Goal: Task Accomplishment & Management: Complete application form

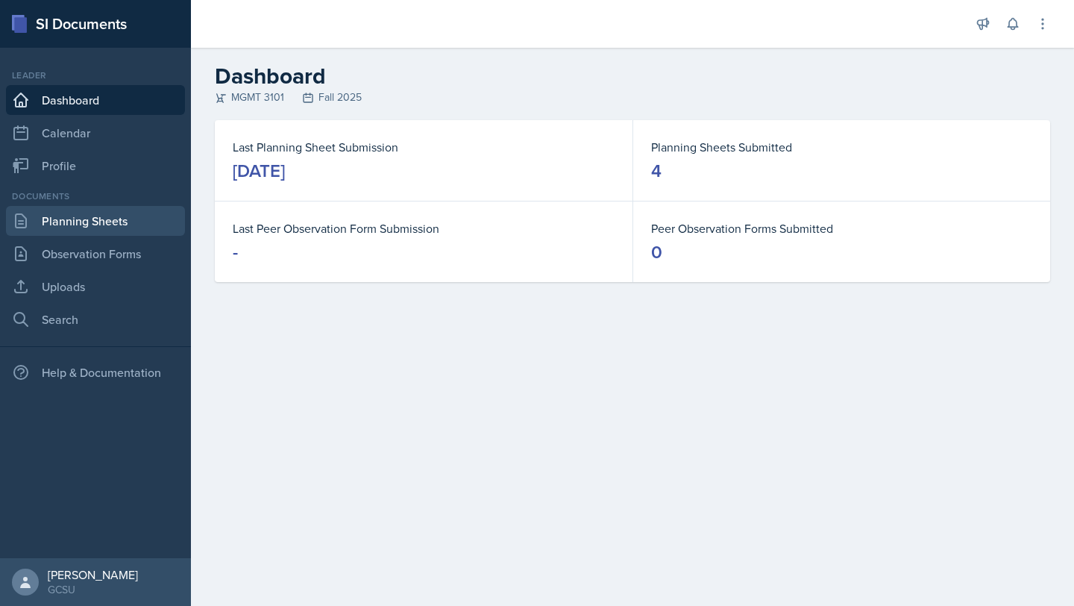
click at [75, 213] on link "Planning Sheets" at bounding box center [95, 221] width 179 height 30
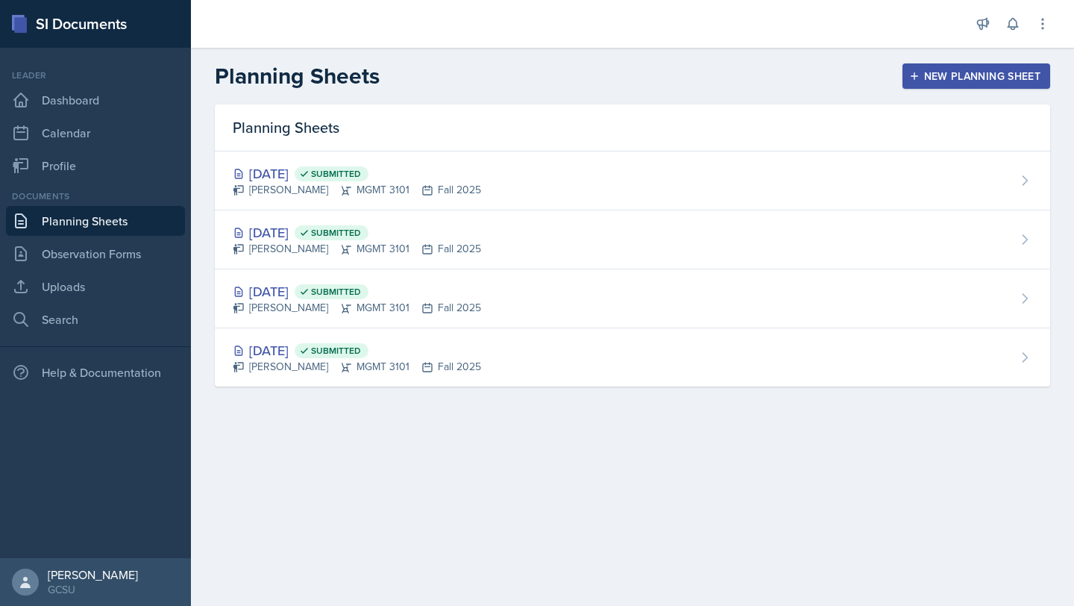
click at [950, 80] on div "New Planning Sheet" at bounding box center [976, 76] width 128 height 12
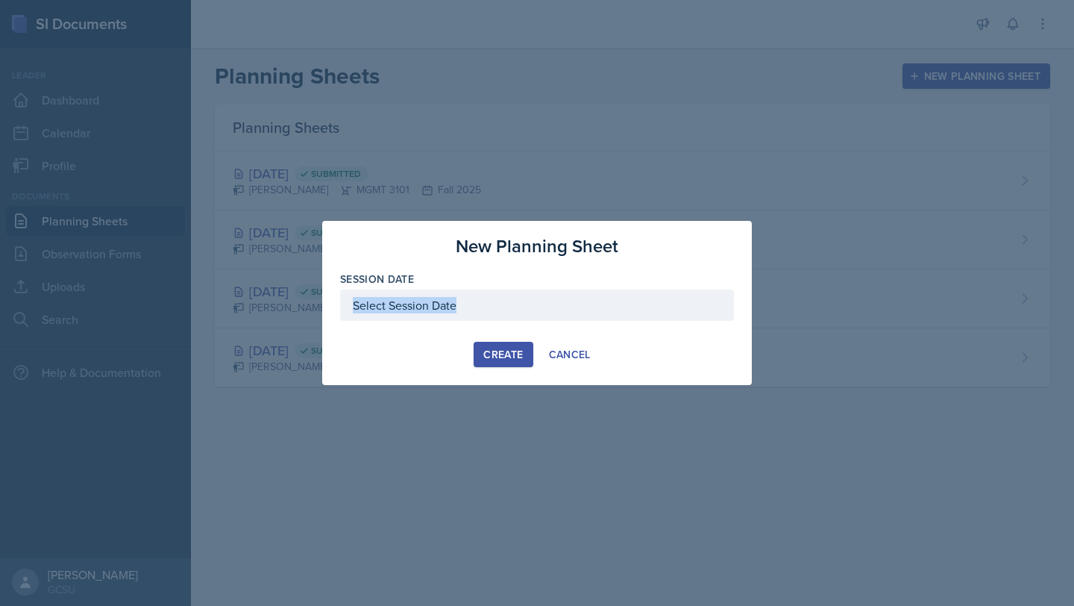
click at [428, 320] on div "Session Date" at bounding box center [537, 304] width 394 height 64
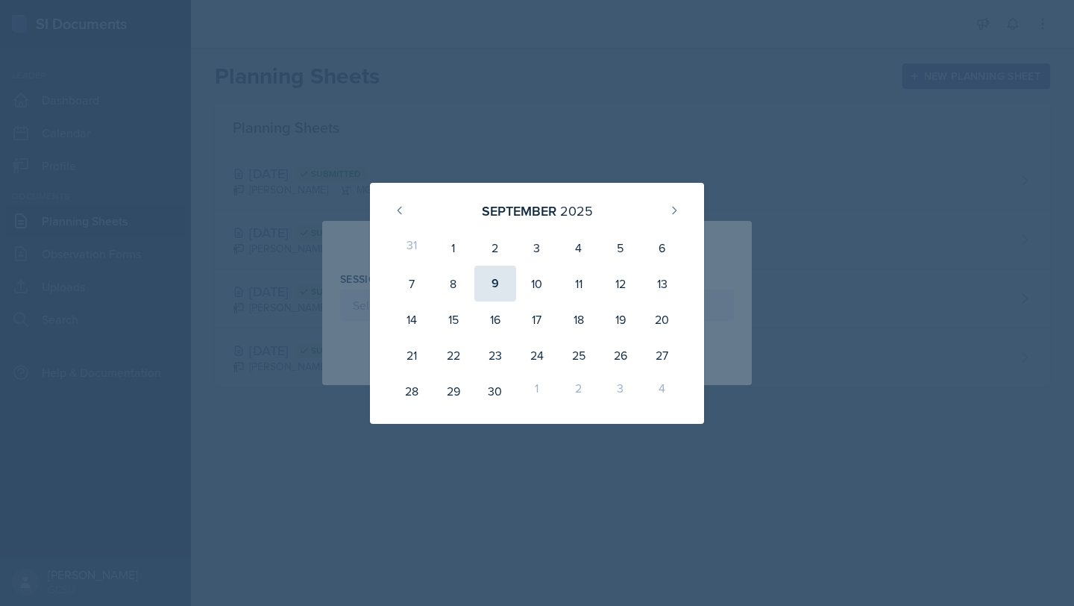
click at [500, 295] on div "9" at bounding box center [495, 284] width 42 height 36
type input "[DATE]"
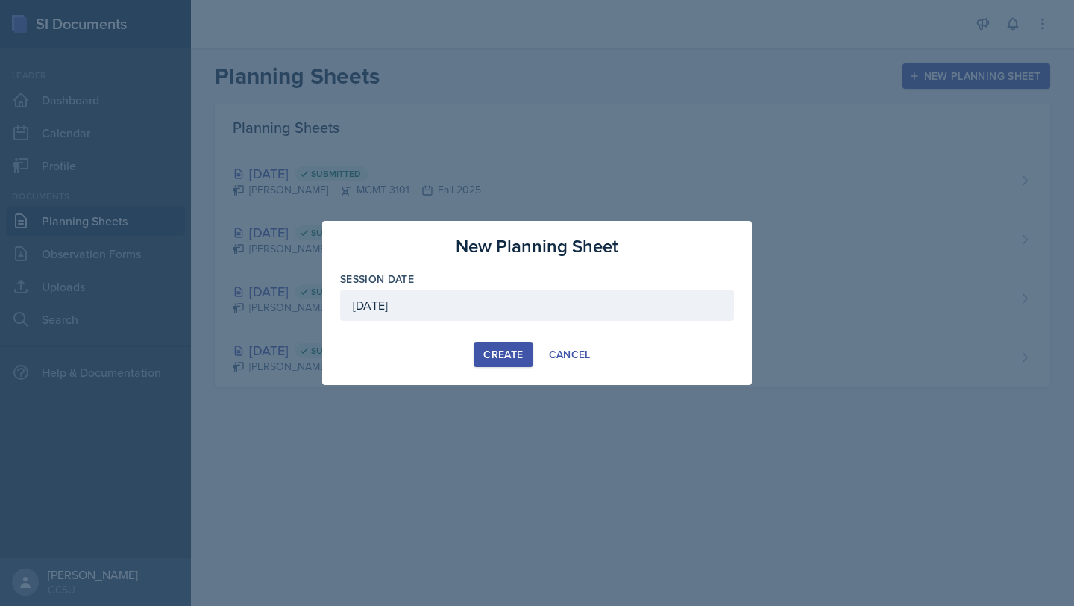
click at [498, 354] on div "Create" at bounding box center [503, 354] width 40 height 12
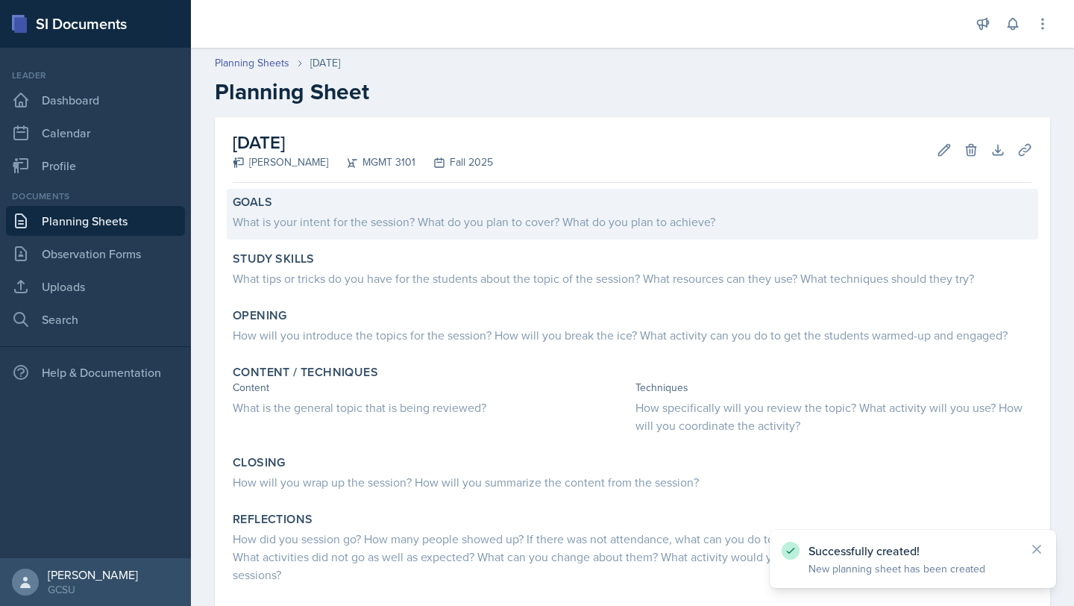
click at [334, 227] on div "What is your intent for the session? What do you plan to cover? What do you pla…" at bounding box center [633, 222] width 800 height 18
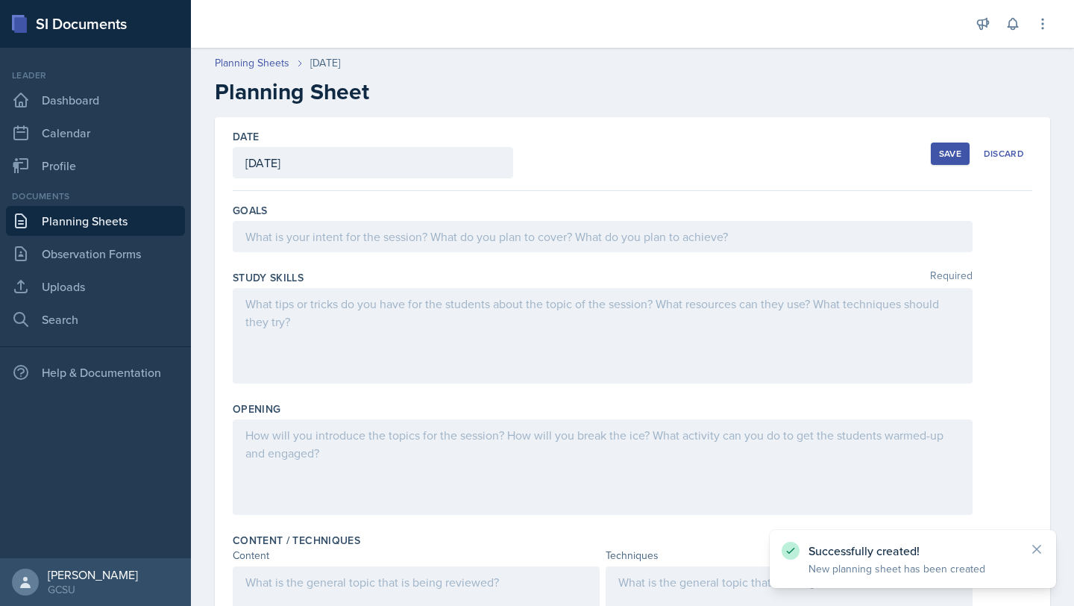
click at [334, 241] on div at bounding box center [603, 236] width 740 height 31
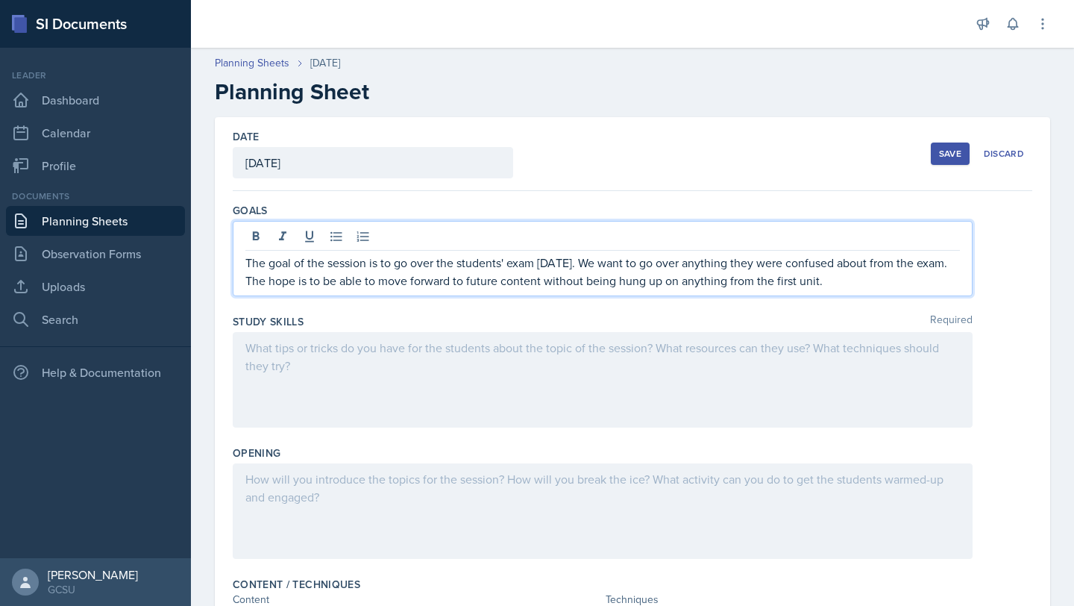
click at [347, 369] on div at bounding box center [603, 379] width 740 height 95
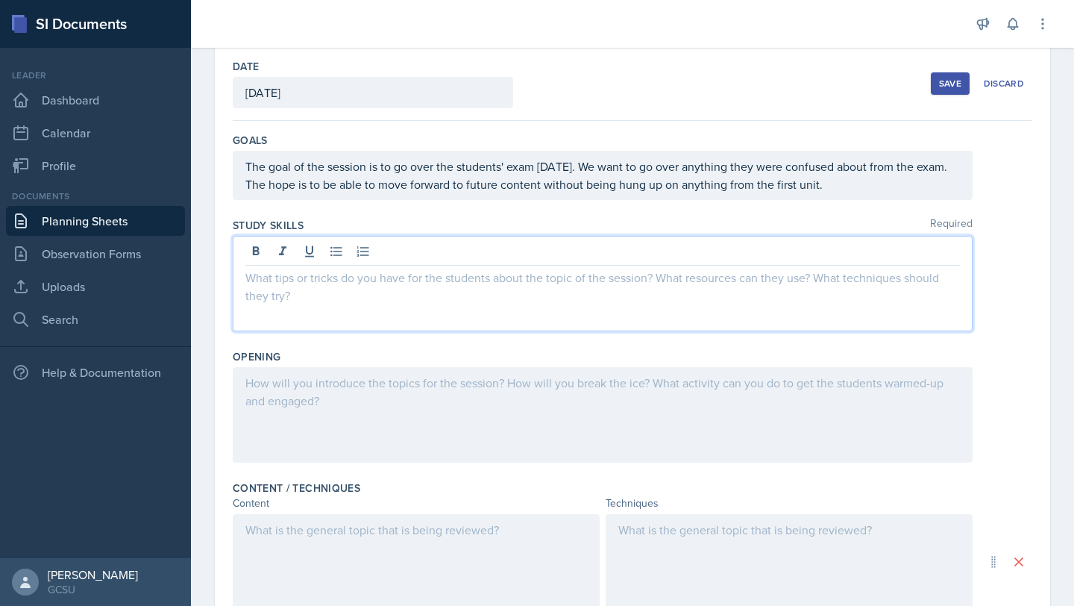
scroll to position [67, 0]
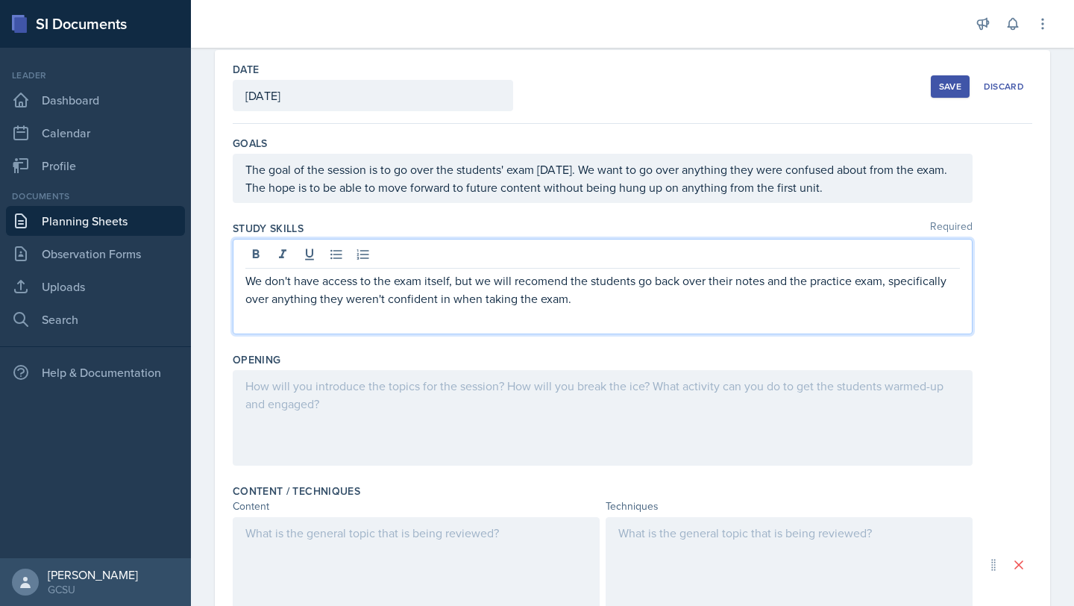
click at [536, 280] on p "We don't have access to the exam itself, but we will recomend the students go b…" at bounding box center [602, 290] width 715 height 36
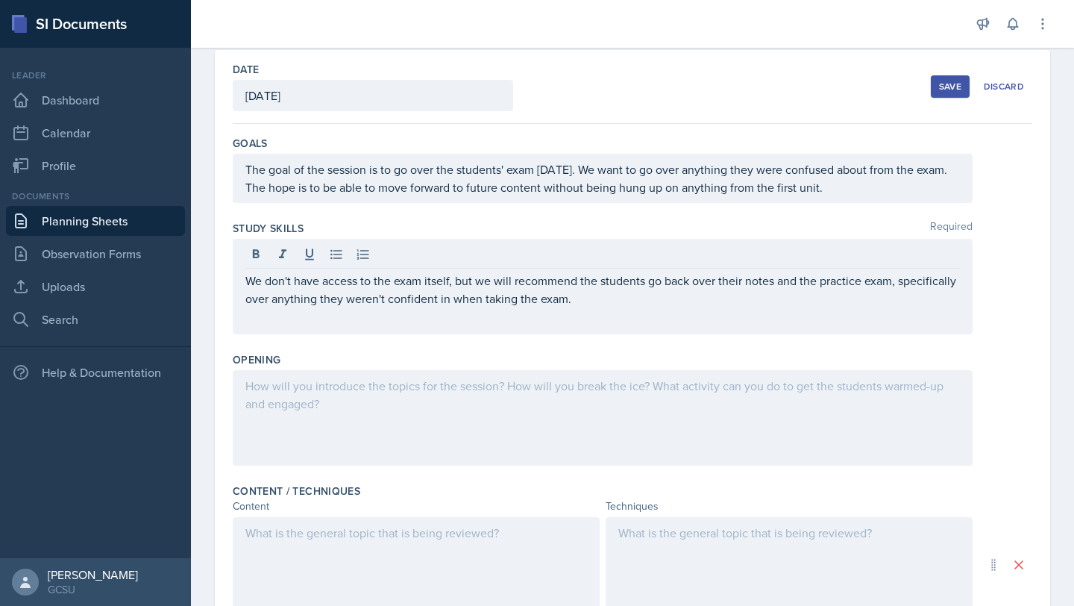
click at [433, 431] on div at bounding box center [603, 417] width 740 height 95
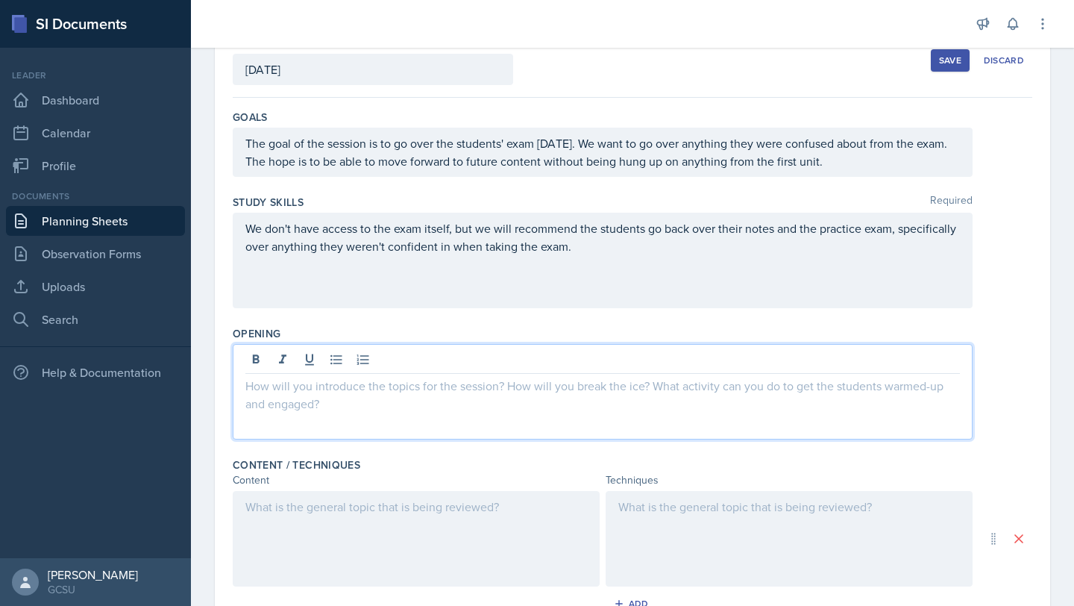
scroll to position [187, 0]
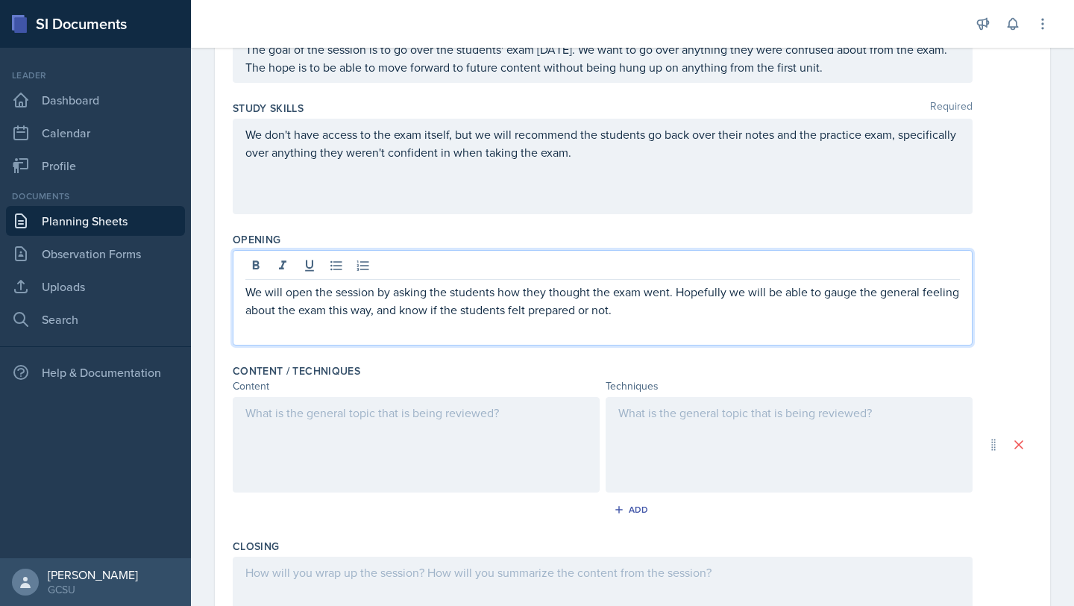
click at [394, 395] on div "Content / Techniques Content Techniques Add" at bounding box center [633, 444] width 800 height 175
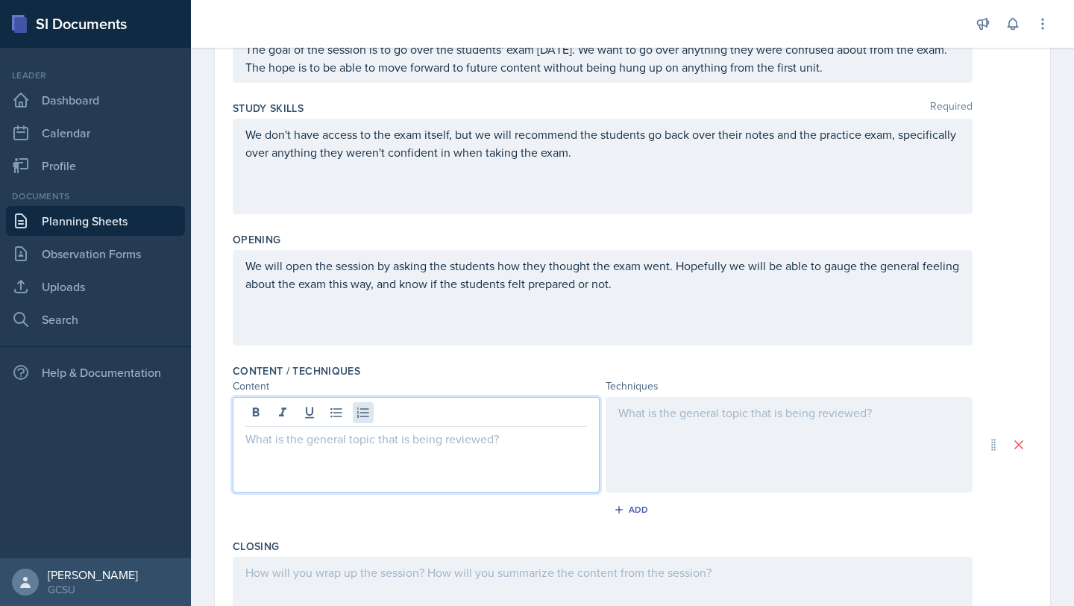
click at [371, 414] on div at bounding box center [416, 444] width 367 height 95
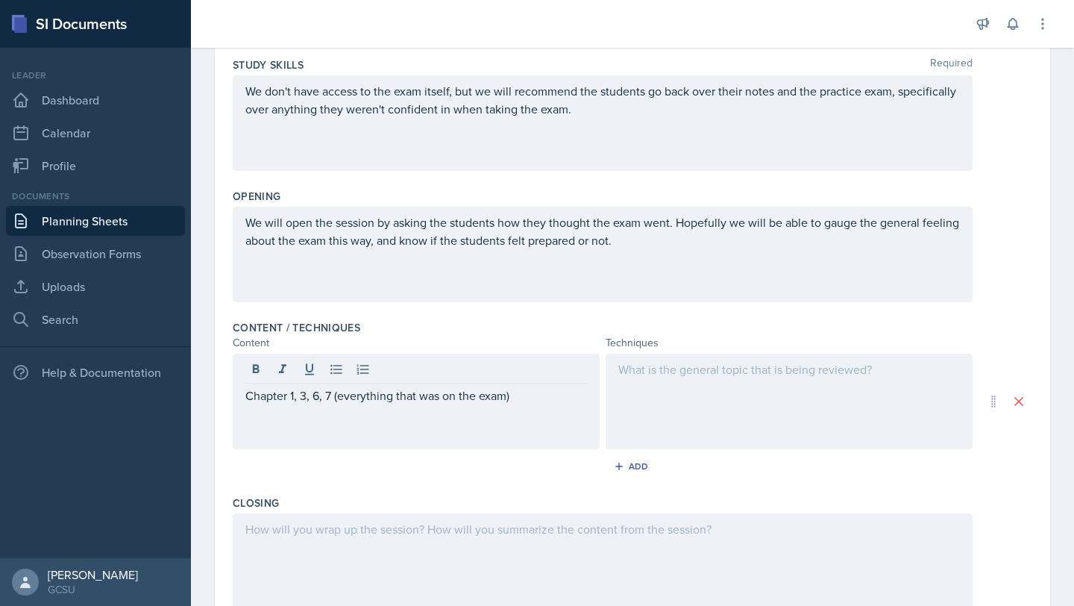
click at [668, 415] on div at bounding box center [789, 401] width 367 height 95
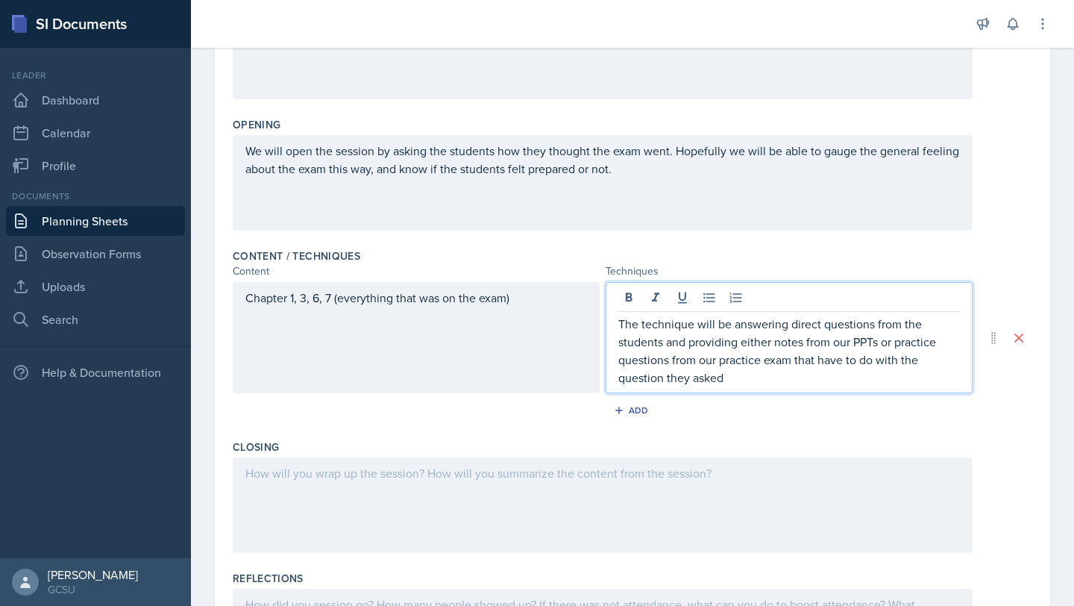
scroll to position [308, 0]
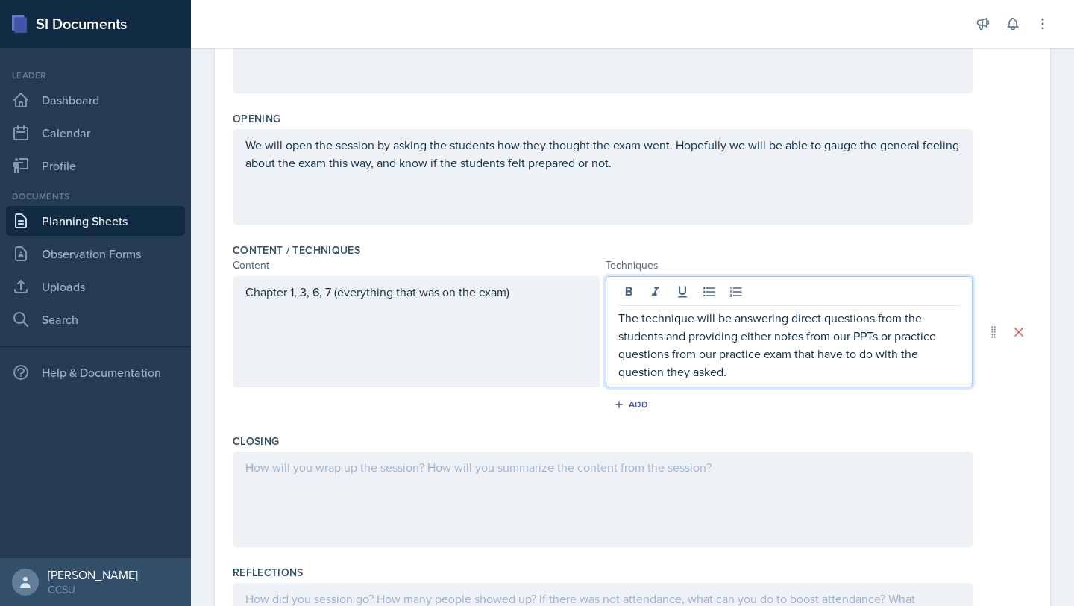
click at [492, 475] on div at bounding box center [603, 498] width 740 height 95
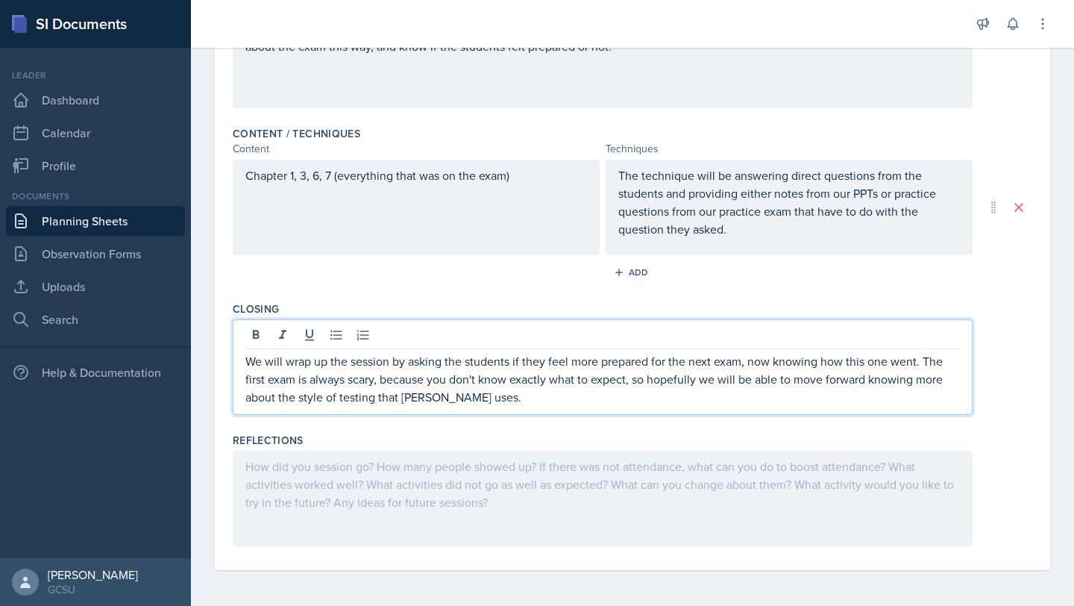
scroll to position [0, 0]
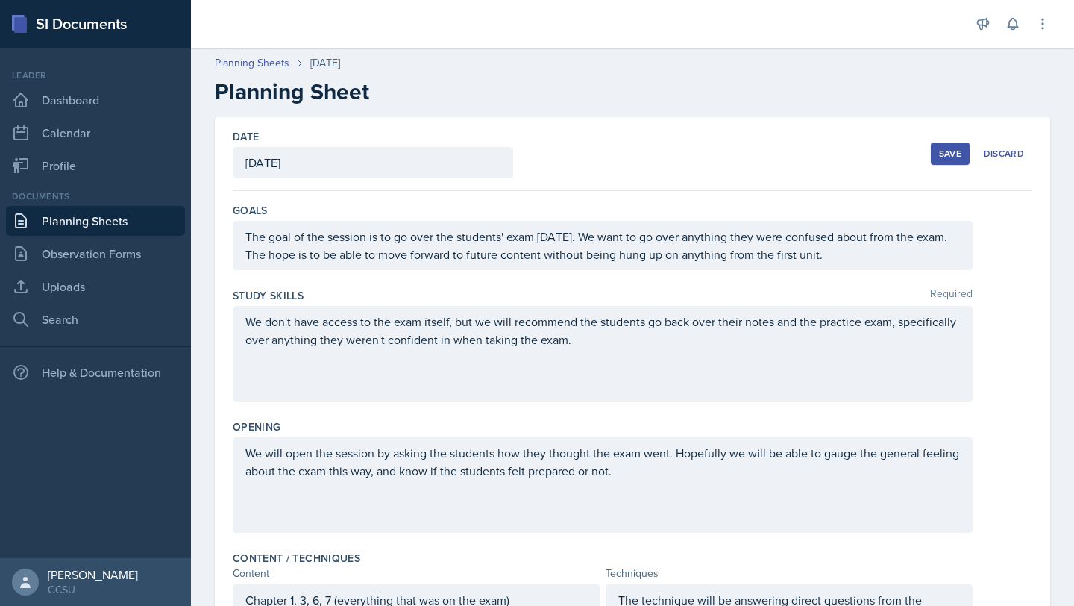
click at [943, 149] on div "Save" at bounding box center [950, 154] width 22 height 12
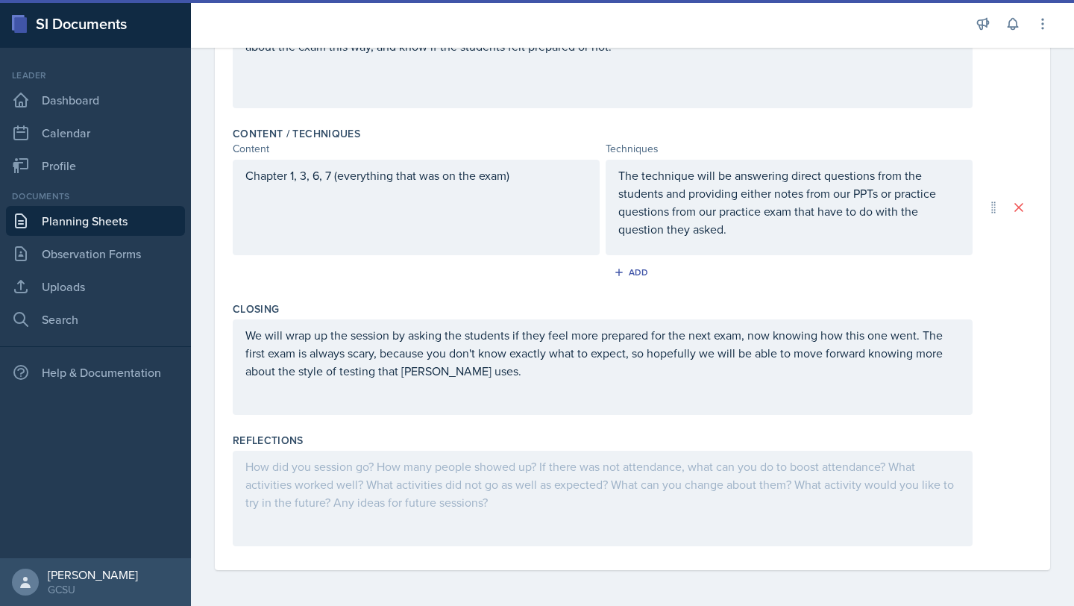
scroll to position [176, 0]
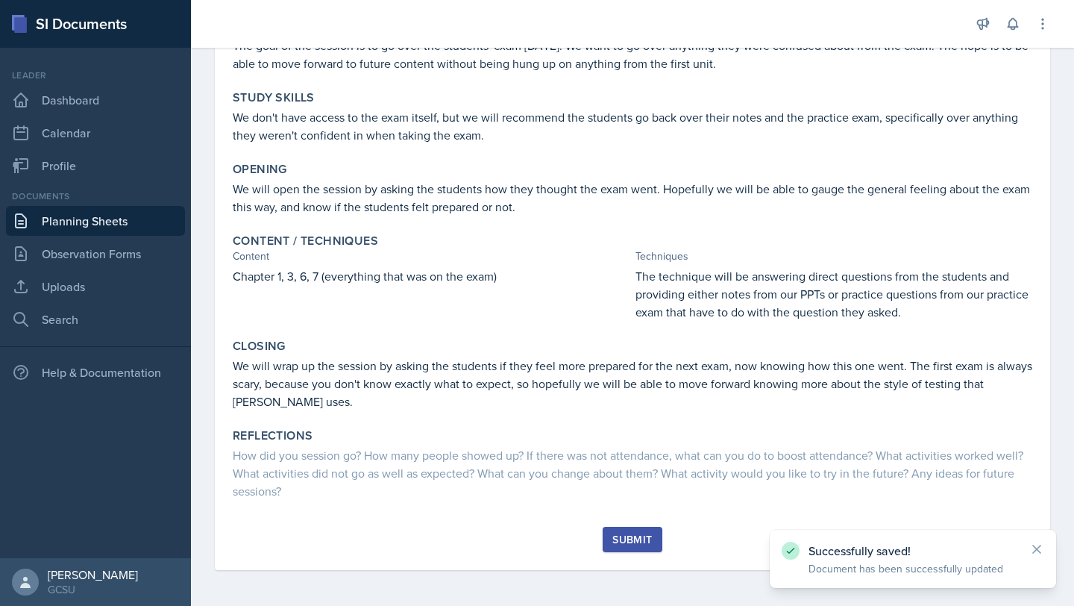
click at [633, 541] on div "Submit" at bounding box center [632, 539] width 40 height 12
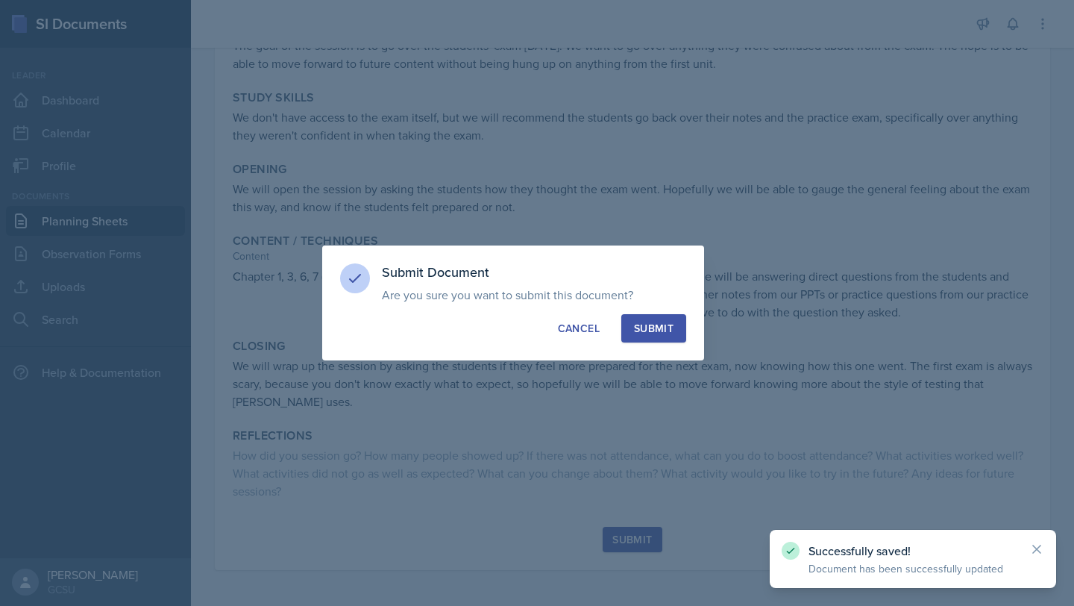
click at [658, 330] on div "Submit" at bounding box center [654, 328] width 40 height 15
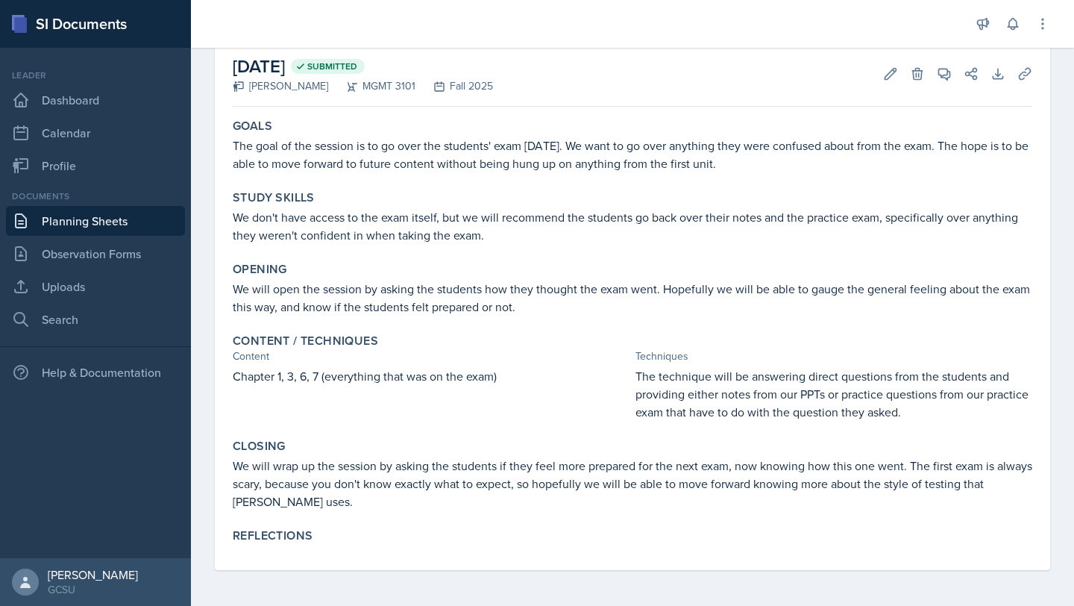
scroll to position [66, 0]
